Goal: Task Accomplishment & Management: Manage account settings

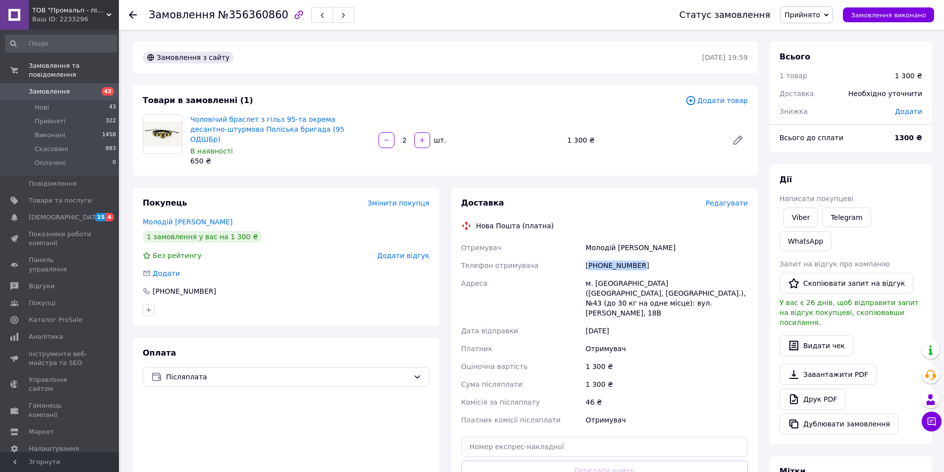
drag, startPoint x: 639, startPoint y: 256, endPoint x: 591, endPoint y: 258, distance: 48.6
click at [591, 258] on div "[PHONE_NUMBER]" at bounding box center [667, 266] width 166 height 18
copy div "380633640761"
click at [566, 437] on input "text" at bounding box center [604, 447] width 287 height 20
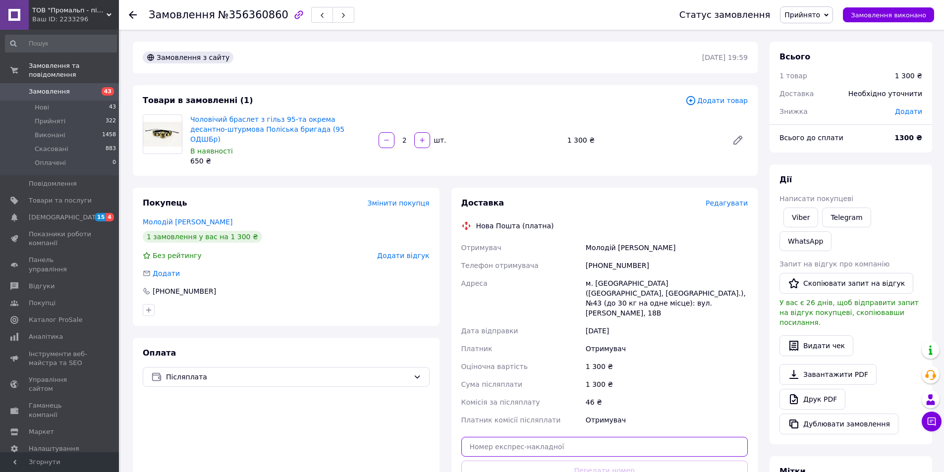
paste input "20451224300235"
type input "20451224300235"
click at [594, 461] on button "Передати номер" at bounding box center [604, 471] width 287 height 20
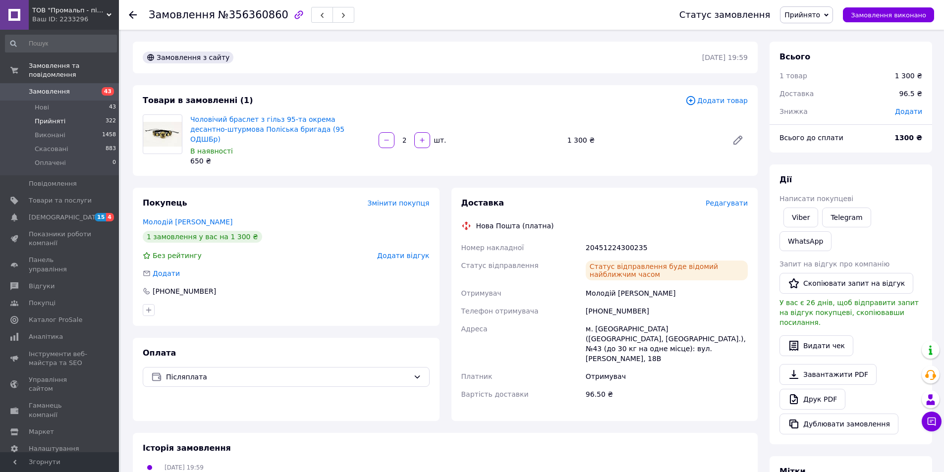
click at [43, 117] on span "Прийняті" at bounding box center [50, 121] width 31 height 9
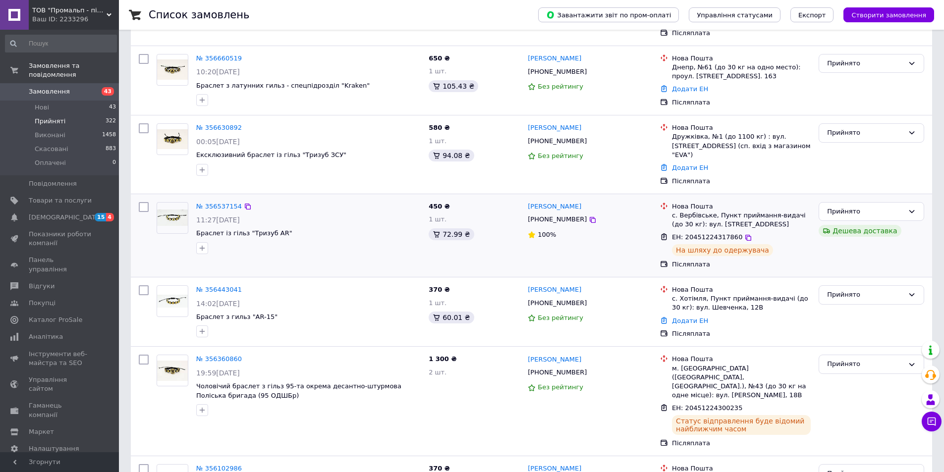
scroll to position [198, 0]
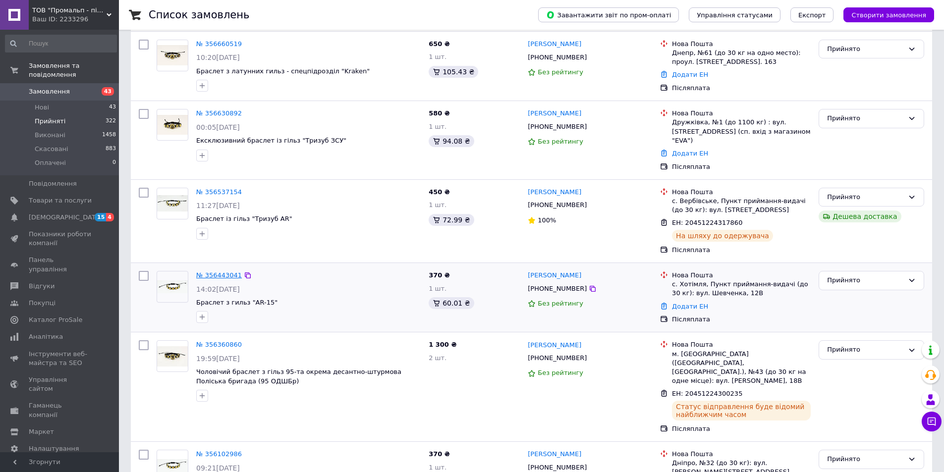
click at [217, 272] on link "№ 356443041" at bounding box center [219, 275] width 46 height 7
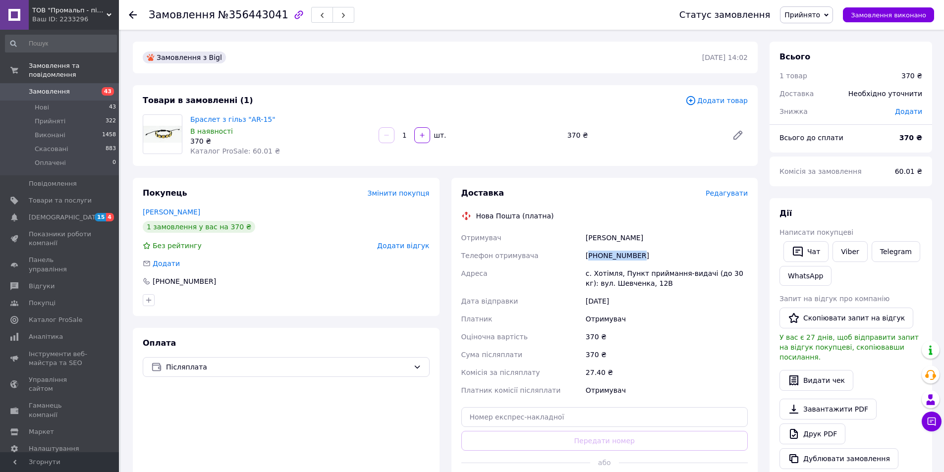
drag, startPoint x: 641, startPoint y: 257, endPoint x: 592, endPoint y: 260, distance: 49.6
click at [592, 260] on div "[PHONE_NUMBER]" at bounding box center [667, 256] width 166 height 18
copy div "380989105468"
click at [544, 419] on input "text" at bounding box center [604, 417] width 287 height 20
paste input "20451224301308"
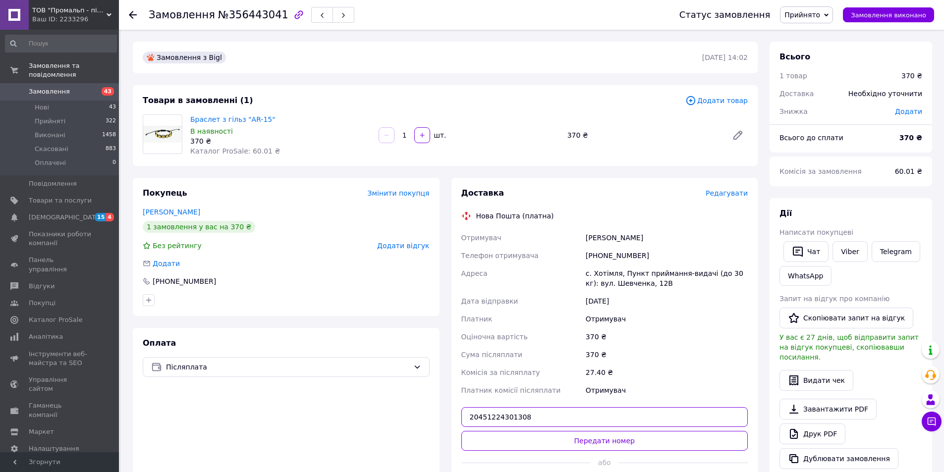
type input "20451224301308"
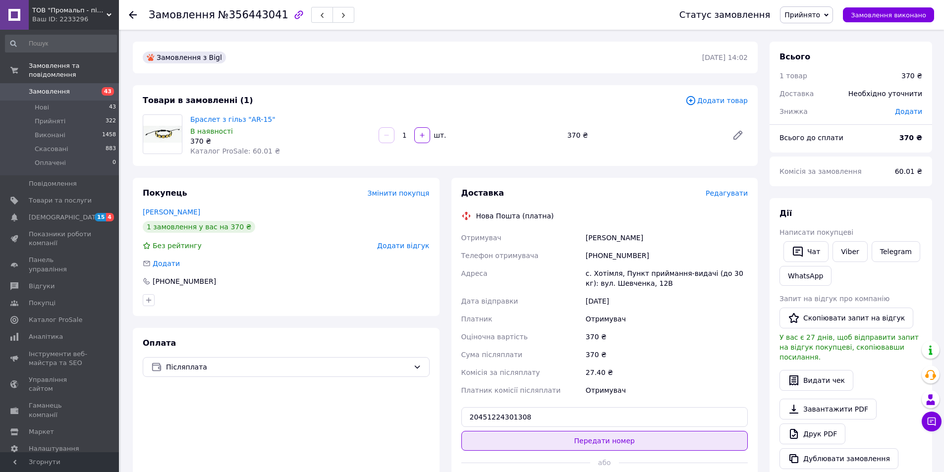
click at [559, 447] on button "Передати номер" at bounding box center [604, 441] width 287 height 20
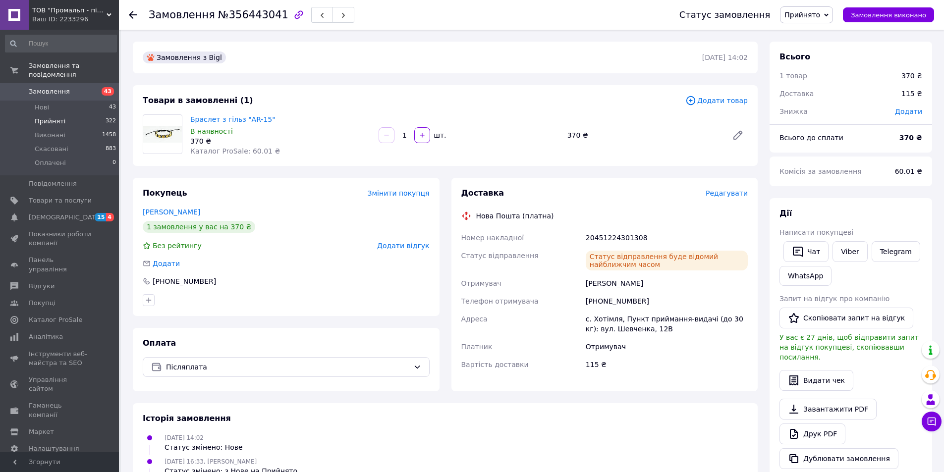
click at [48, 117] on span "Прийняті" at bounding box center [50, 121] width 31 height 9
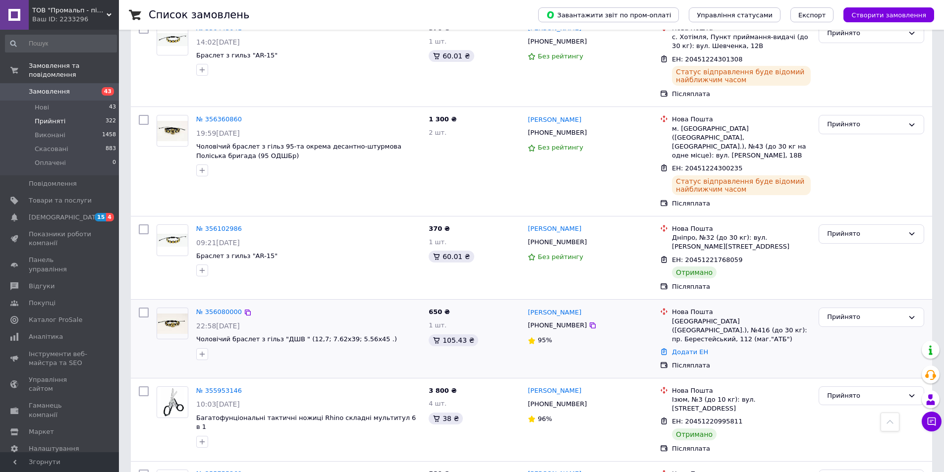
scroll to position [446, 0]
click at [213, 308] on link "№ 356080000" at bounding box center [219, 311] width 46 height 7
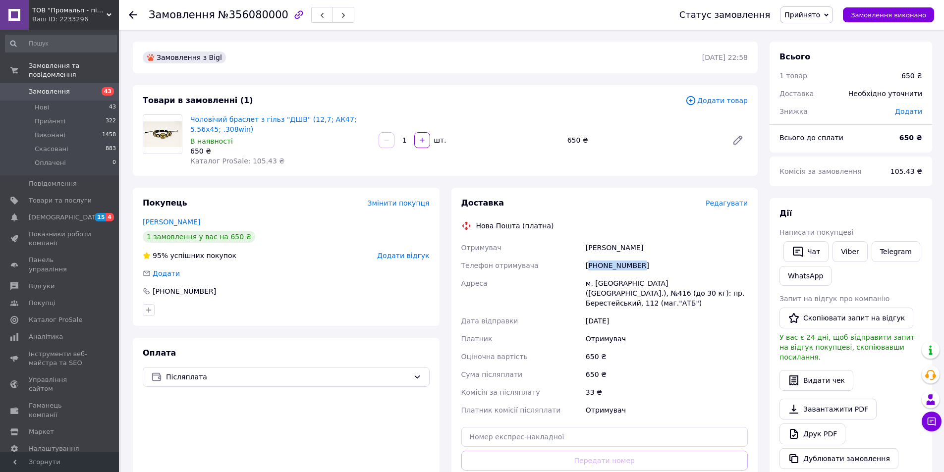
drag, startPoint x: 642, startPoint y: 264, endPoint x: 592, endPoint y: 266, distance: 50.6
click at [592, 266] on div "[PHONE_NUMBER]" at bounding box center [667, 266] width 166 height 18
copy div "380661471083"
click at [830, 12] on span "Прийнято" at bounding box center [806, 14] width 53 height 17
click at [823, 33] on li "Виконано" at bounding box center [807, 34] width 52 height 15
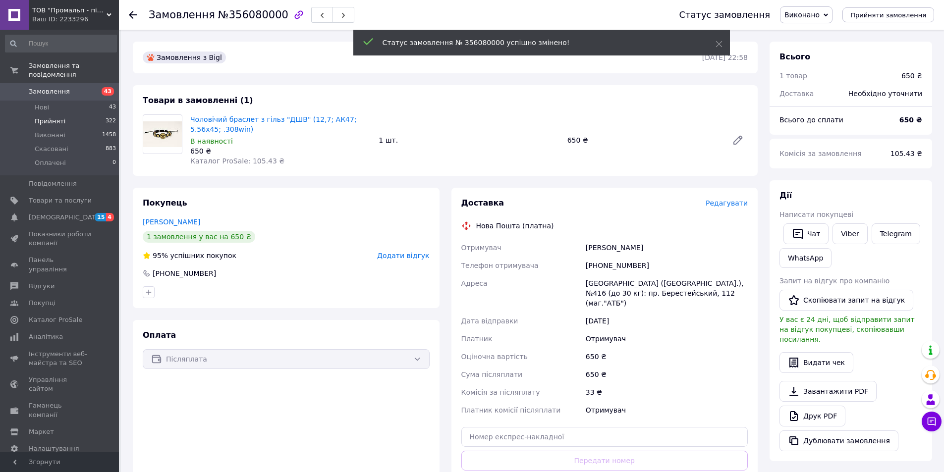
click at [42, 117] on span "Прийняті" at bounding box center [50, 121] width 31 height 9
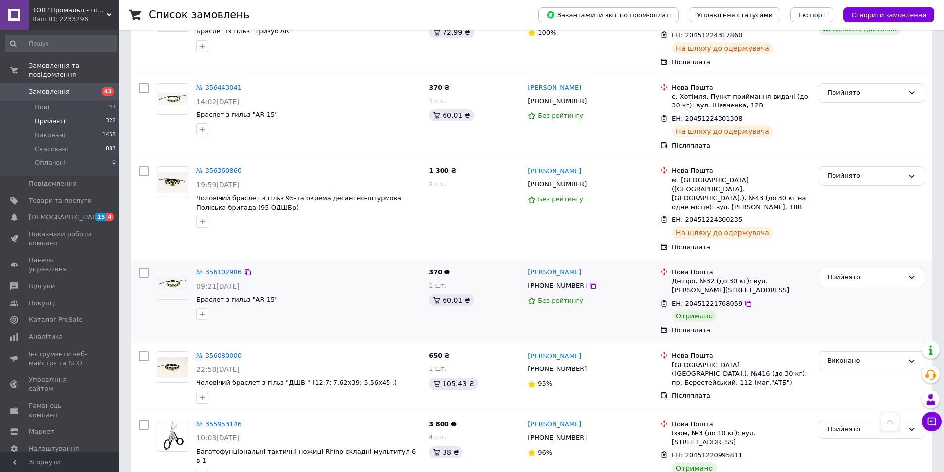
scroll to position [446, 0]
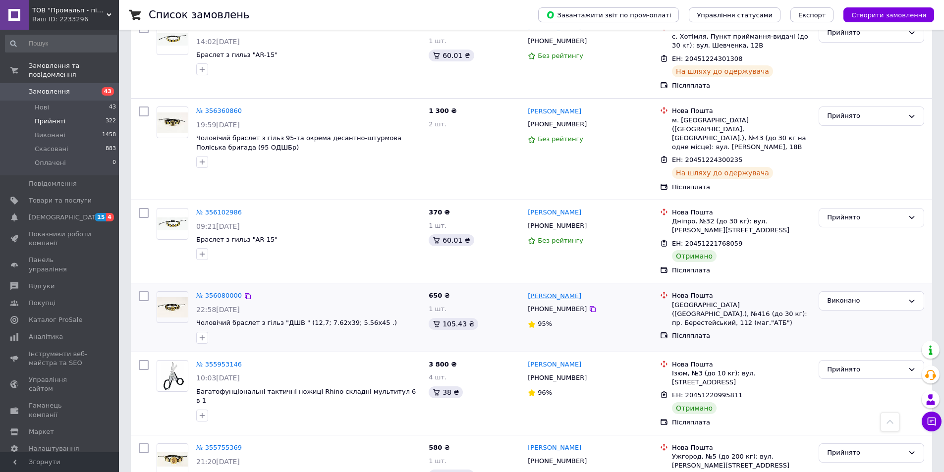
click at [549, 292] on link "[PERSON_NAME]" at bounding box center [555, 296] width 54 height 9
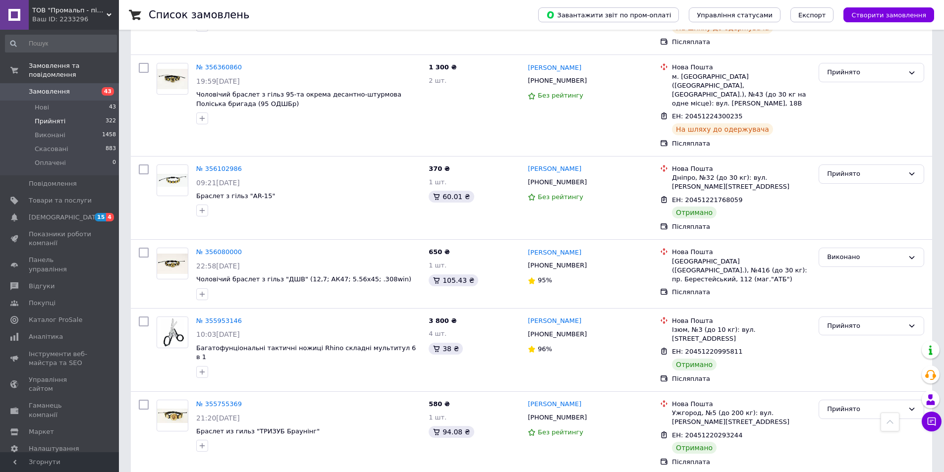
scroll to position [496, 0]
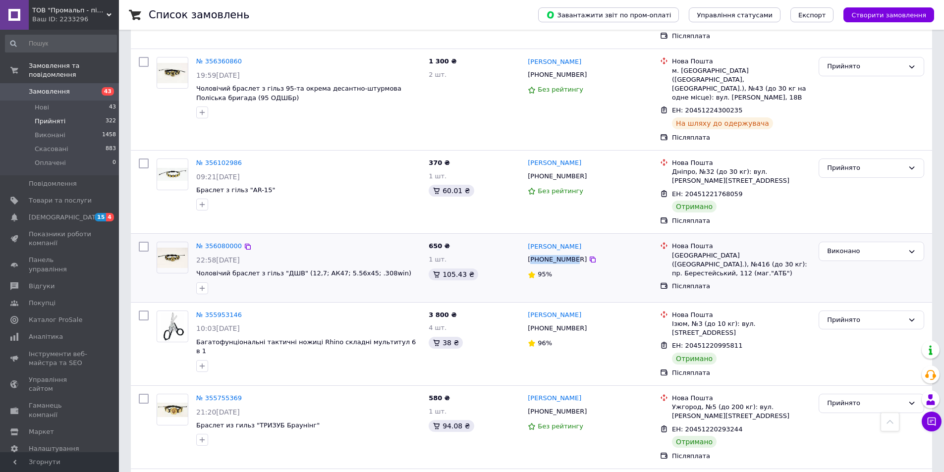
drag, startPoint x: 572, startPoint y: 234, endPoint x: 559, endPoint y: 233, distance: 13.4
click at [531, 253] on div "[PHONE_NUMBER]" at bounding box center [557, 259] width 63 height 13
drag, startPoint x: 574, startPoint y: 232, endPoint x: 534, endPoint y: 235, distance: 40.2
click at [534, 253] on div "[PHONE_NUMBER]" at bounding box center [557, 259] width 63 height 13
click at [60, 117] on span "Прийняті" at bounding box center [50, 121] width 31 height 9
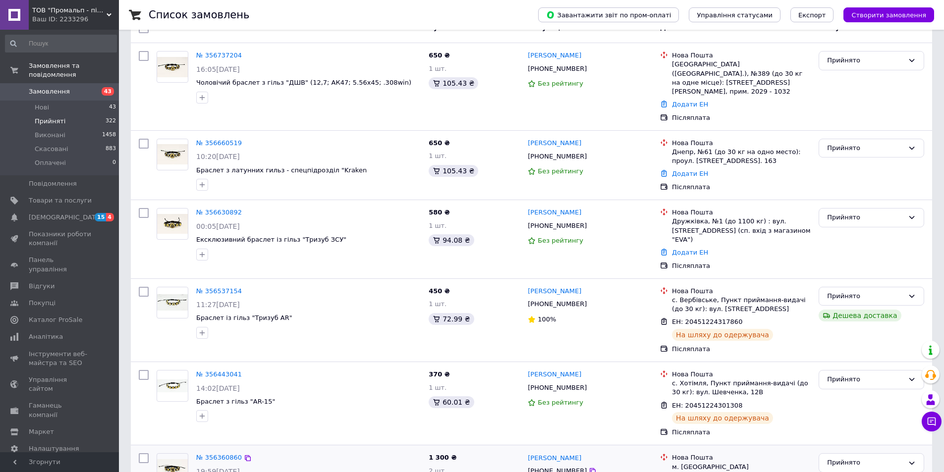
scroll to position [50, 0]
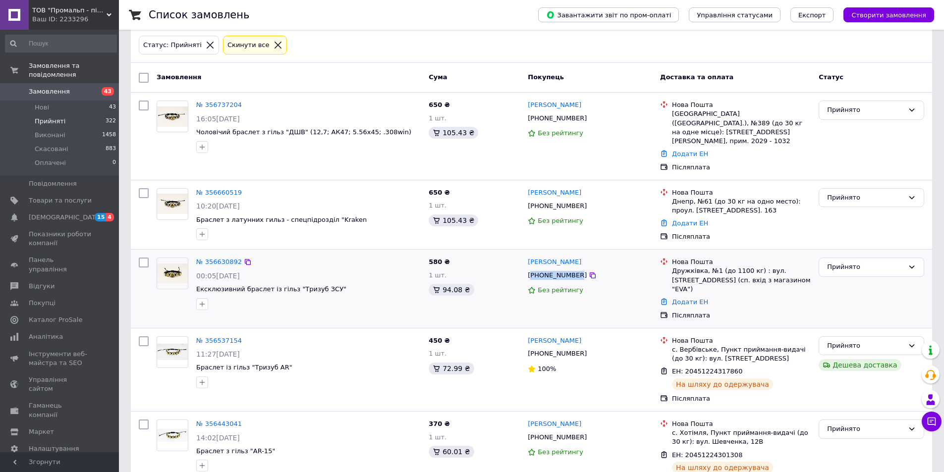
drag, startPoint x: 573, startPoint y: 266, endPoint x: 534, endPoint y: 267, distance: 39.2
click at [533, 269] on div "[PHONE_NUMBER]" at bounding box center [557, 275] width 63 height 13
copy div "380686798988"
